Goal: Browse casually

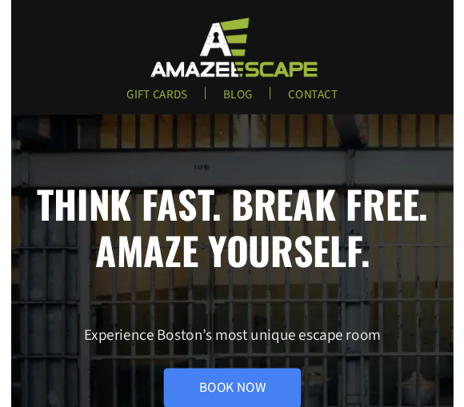
scroll to position [1, 0]
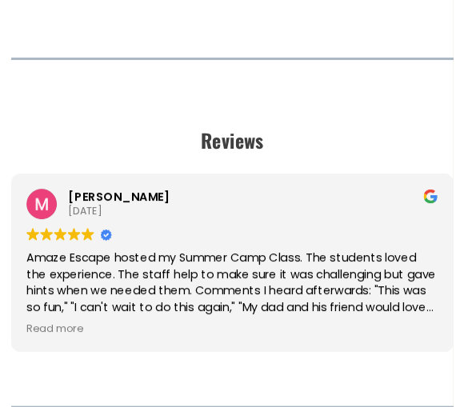
scroll to position [2525, 0]
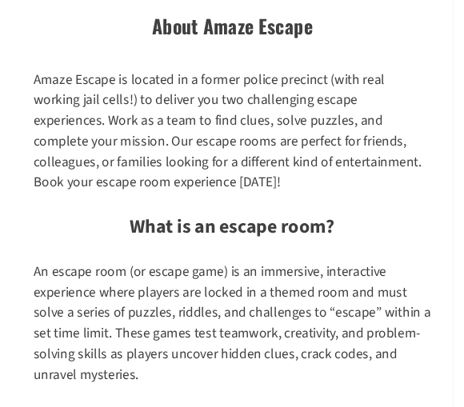
scroll to position [2054, 0]
